Goal: Check status

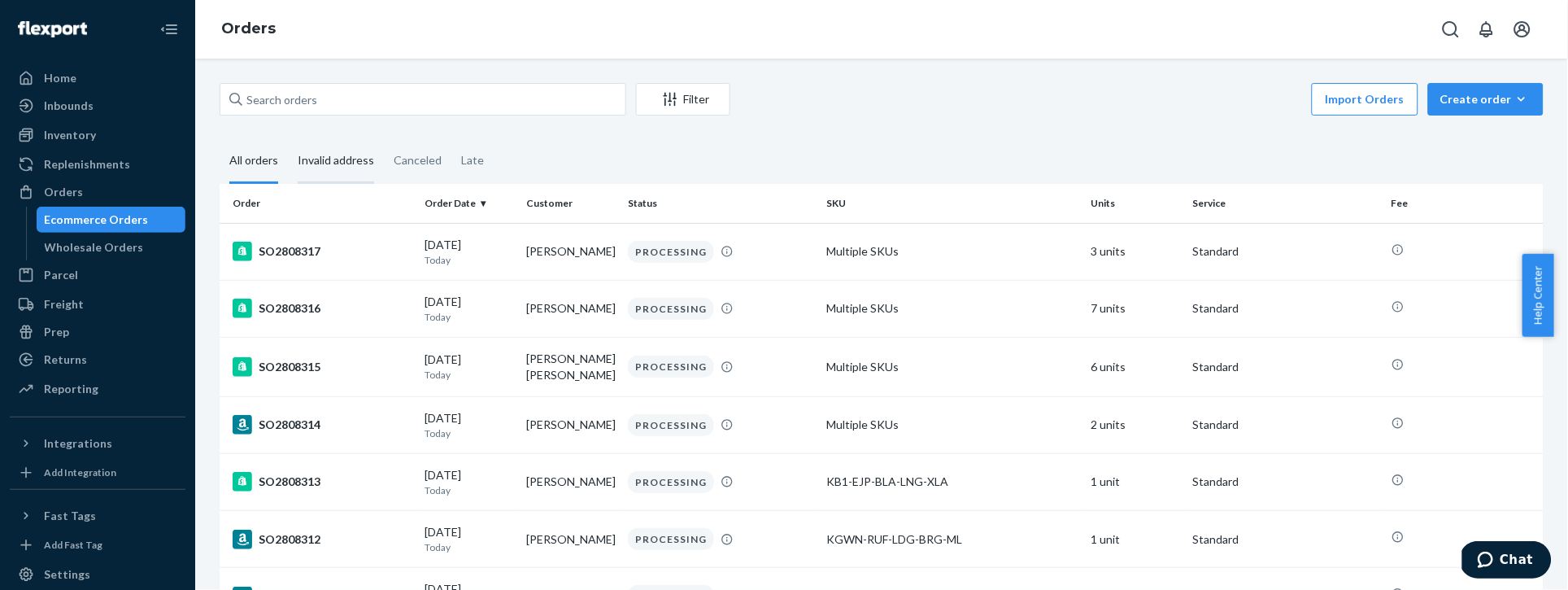
click at [341, 165] on div "Invalid address" at bounding box center [336, 161] width 77 height 45
click at [288, 139] on input "Invalid address" at bounding box center [288, 139] width 0 height 0
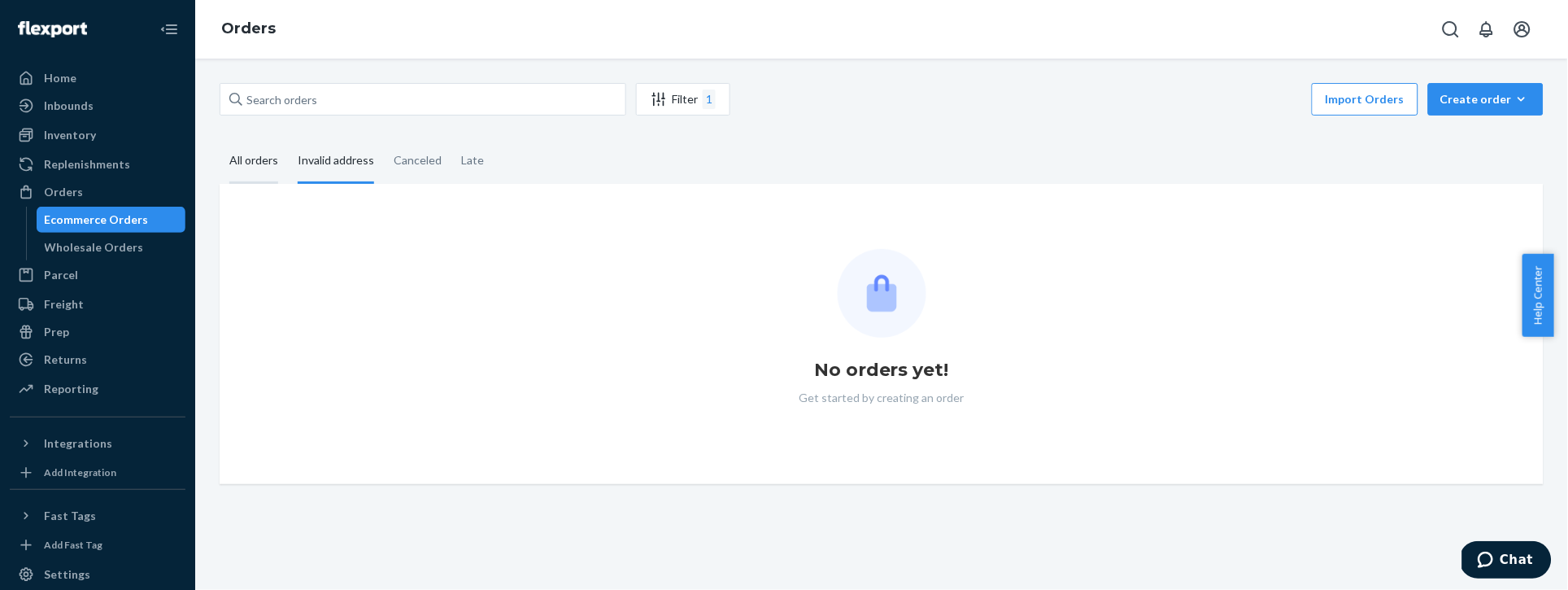
click at [245, 168] on div "All orders" at bounding box center [254, 161] width 49 height 45
click at [220, 139] on input "All orders" at bounding box center [220, 139] width 0 height 0
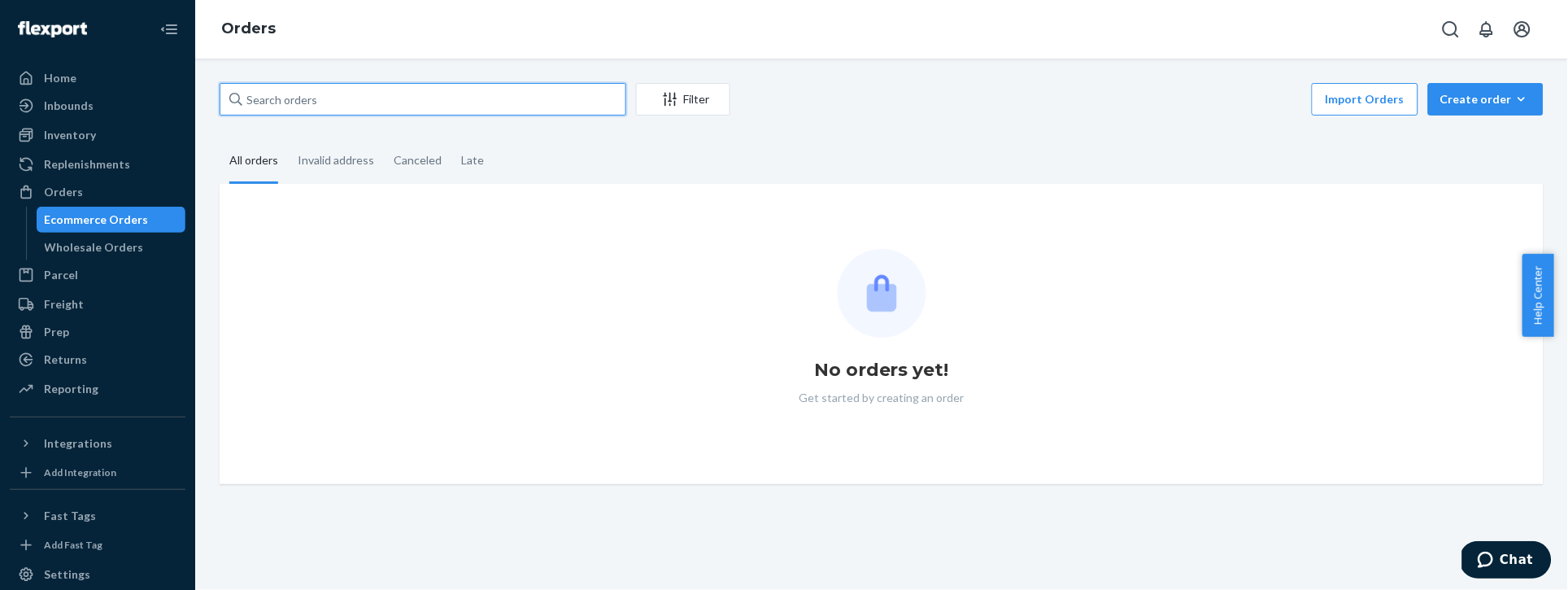
click at [311, 99] on input "text" at bounding box center [423, 99] width 407 height 32
paste input "SO2775820"
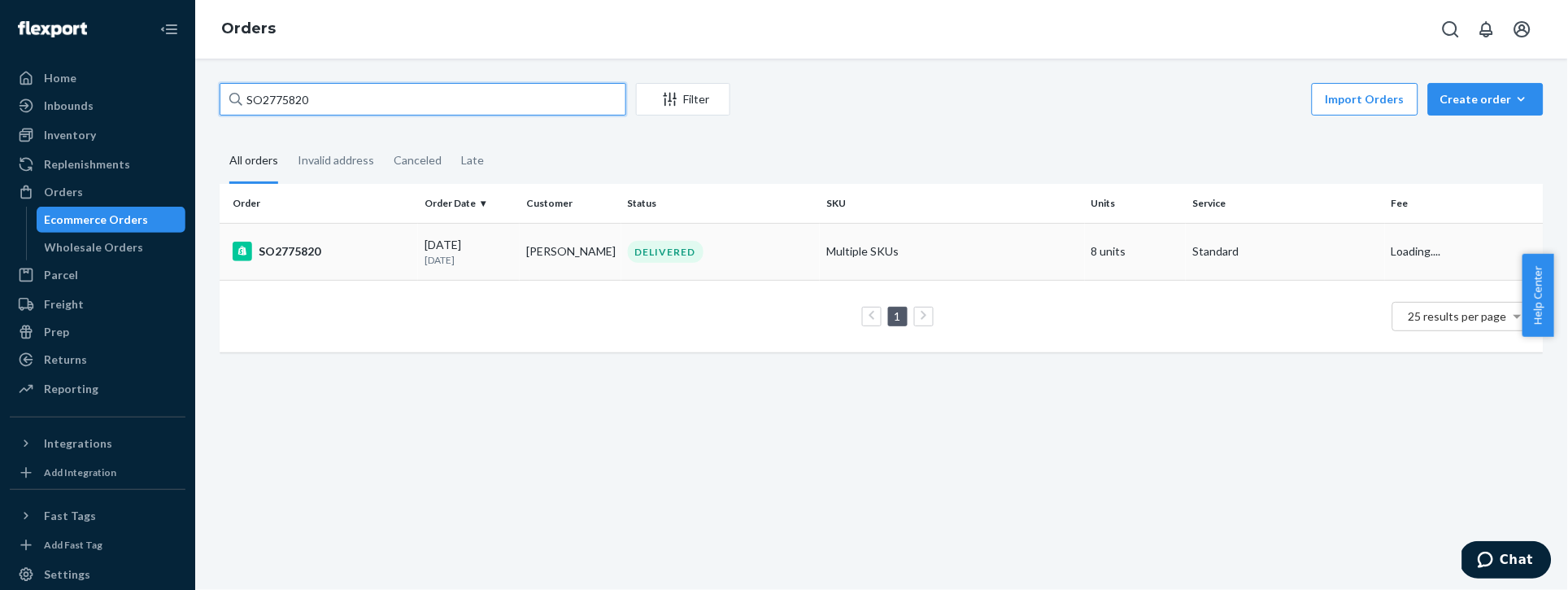
type input "SO2775820"
click at [312, 250] on div "SO2775820" at bounding box center [322, 251] width 179 height 19
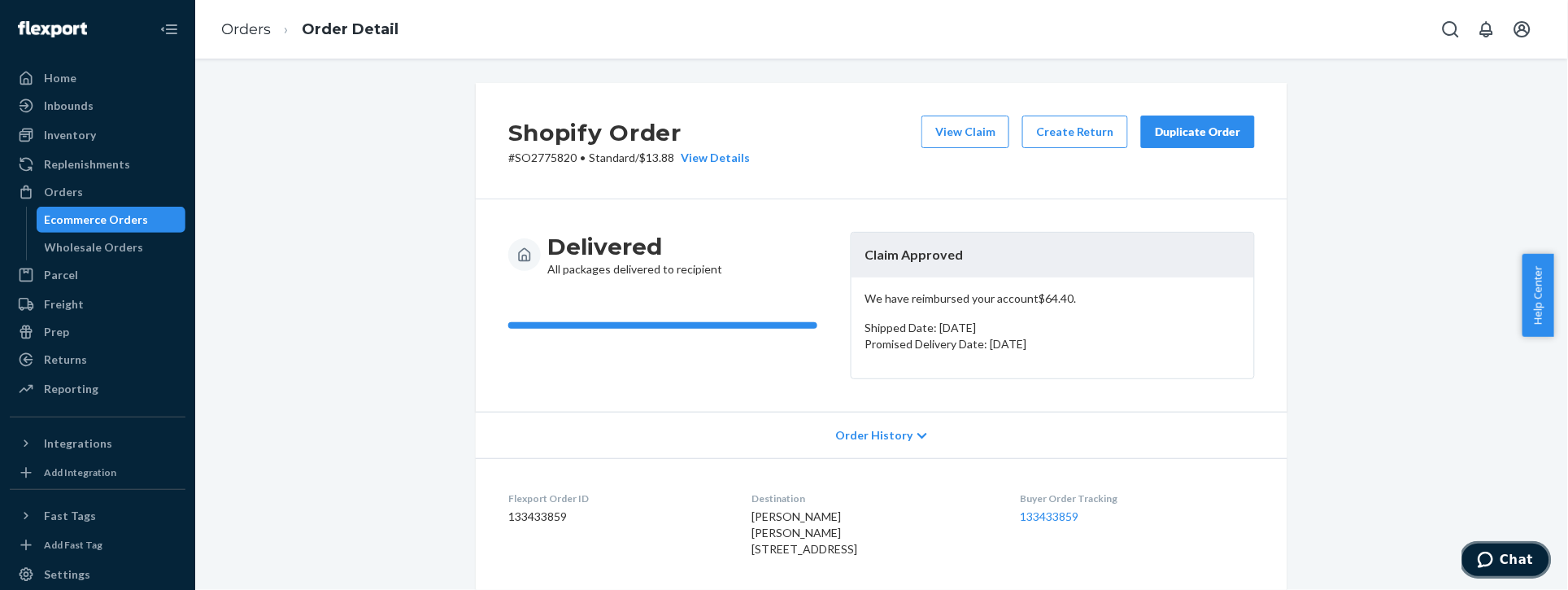
click at [1508, 556] on span "Chat" at bounding box center [1517, 559] width 33 height 15
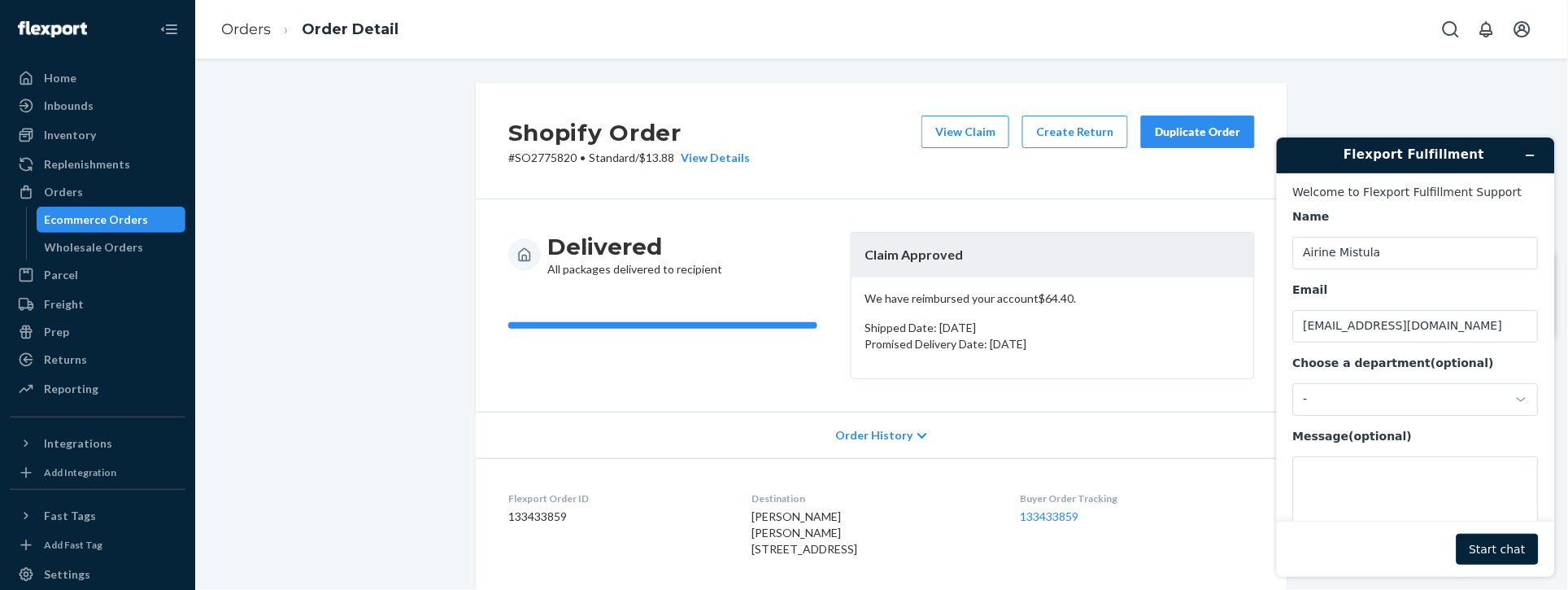
click at [740, 349] on div "Delivered All packages delivered to recipient" at bounding box center [673, 305] width 329 height 148
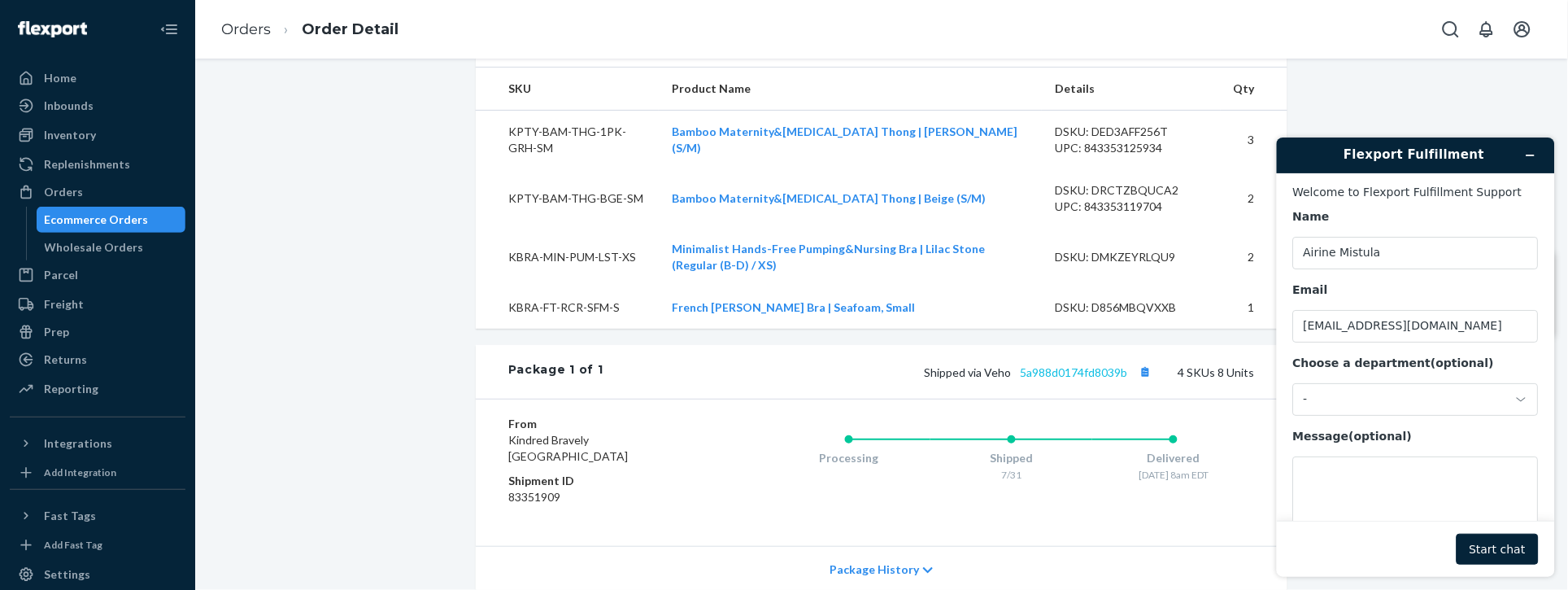
scroll to position [546, 0]
click at [1084, 378] on link "5a988d0174fd8039b" at bounding box center [1074, 372] width 107 height 14
